Goal: Navigation & Orientation: Go to known website

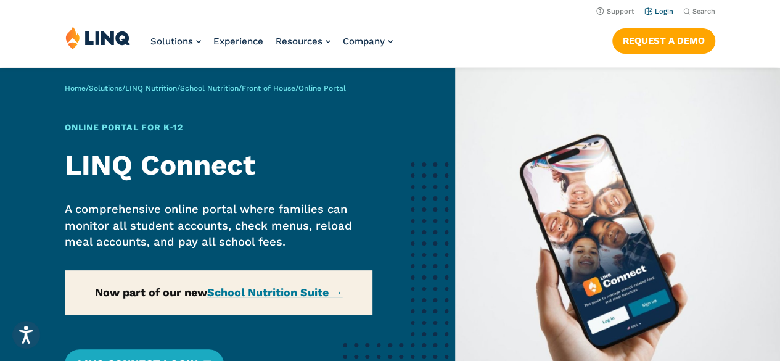
click at [660, 12] on link "Login" at bounding box center [659, 11] width 29 height 8
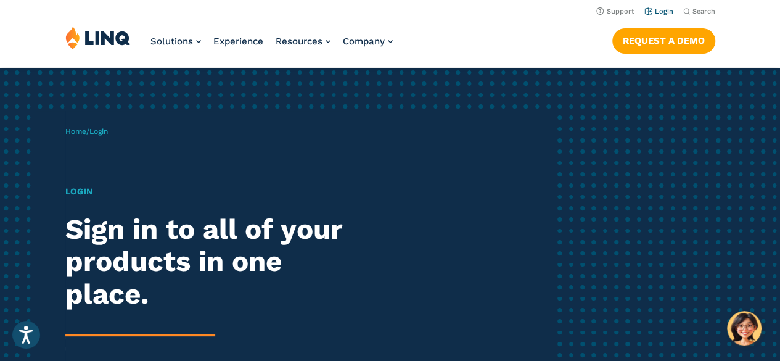
click at [664, 13] on link "Login" at bounding box center [659, 11] width 29 height 8
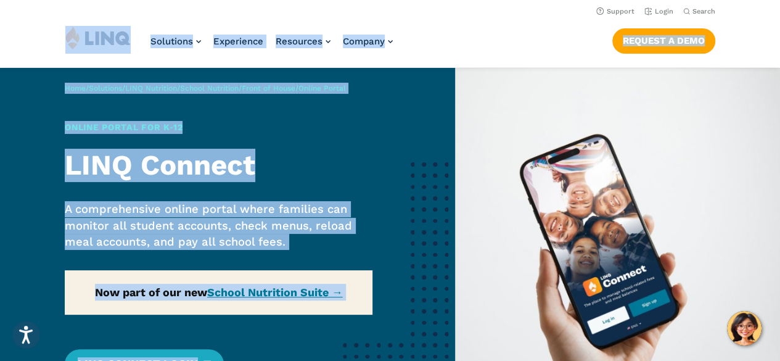
drag, startPoint x: 779, startPoint y: 16, endPoint x: 781, endPoint y: 64, distance: 48.2
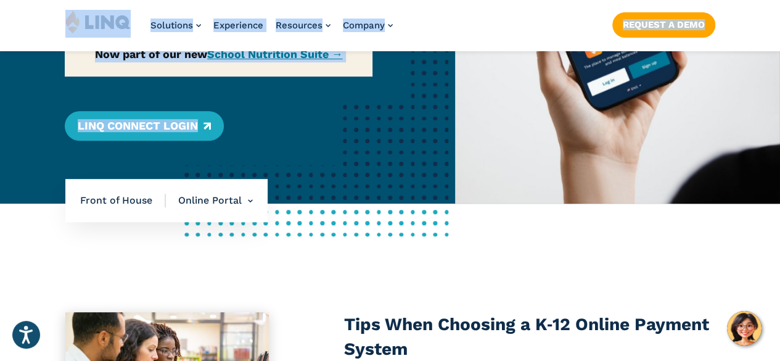
scroll to position [242, 0]
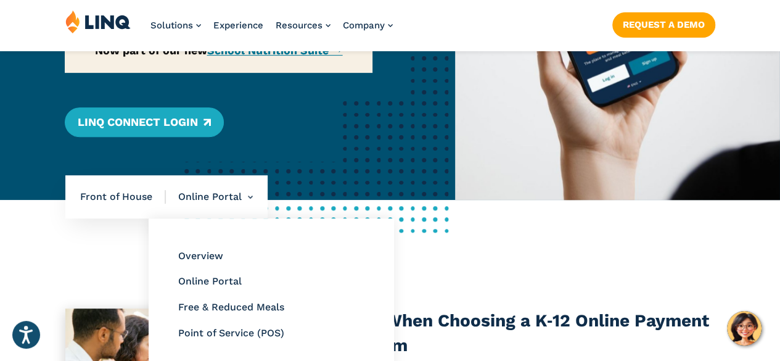
click at [213, 273] on li "Online Portal" at bounding box center [271, 281] width 186 height 16
click at [213, 284] on link "Online Portal" at bounding box center [210, 281] width 64 height 12
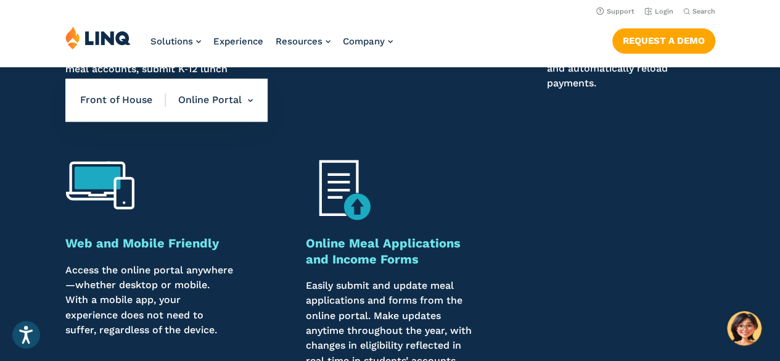
scroll to position [1045, 0]
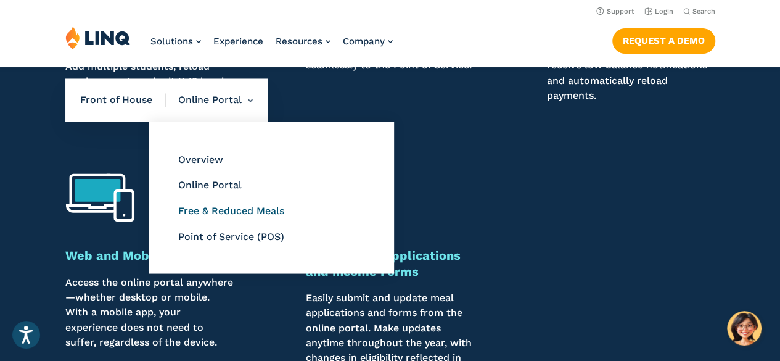
click at [244, 210] on link "Free & Reduced Meals" at bounding box center [231, 211] width 106 height 12
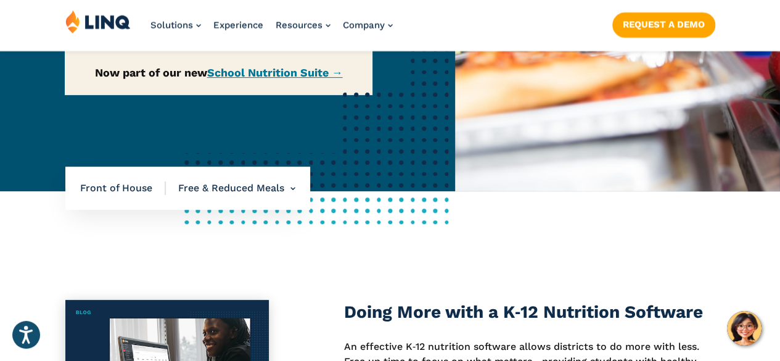
scroll to position [348, 0]
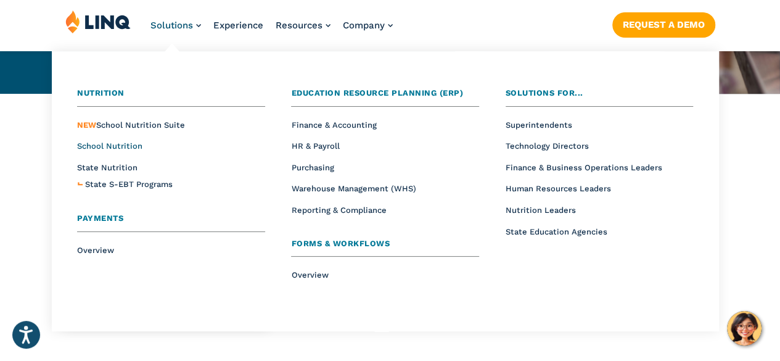
click at [123, 150] on span "School Nutrition" at bounding box center [109, 145] width 65 height 9
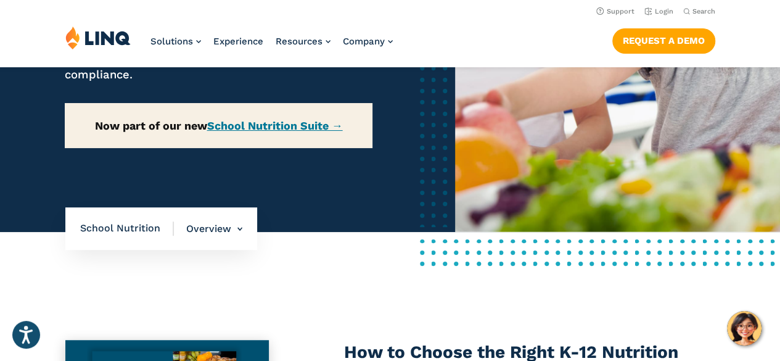
scroll to position [236, 0]
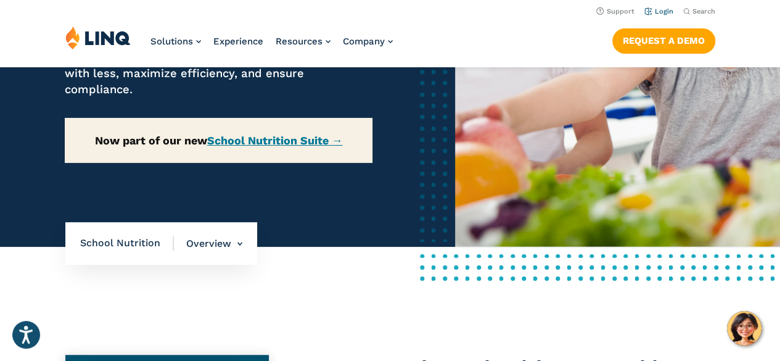
click at [645, 13] on link "Login" at bounding box center [659, 11] width 29 height 8
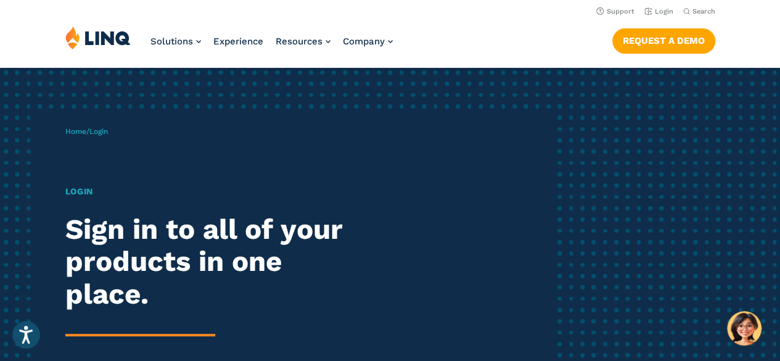
click at [70, 189] on h1 "Login" at bounding box center [215, 191] width 300 height 13
click at [654, 15] on li "Login" at bounding box center [659, 11] width 29 height 14
click at [655, 7] on link "Login" at bounding box center [659, 11] width 29 height 8
click at [657, 14] on link "Login" at bounding box center [659, 11] width 29 height 8
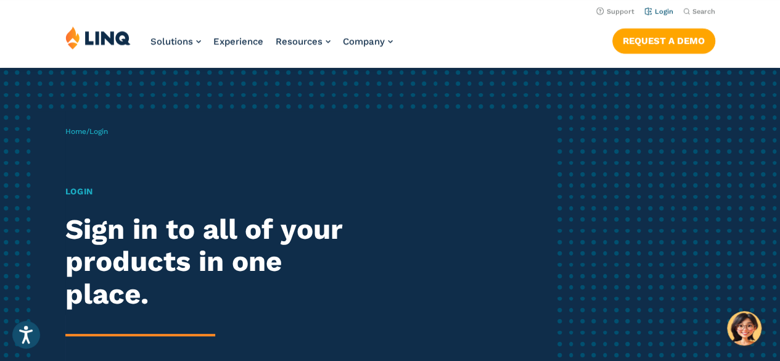
click at [661, 14] on link "Login" at bounding box center [659, 11] width 29 height 8
click at [657, 10] on link "Login" at bounding box center [659, 11] width 29 height 8
